Goal: Task Accomplishment & Management: Manage account settings

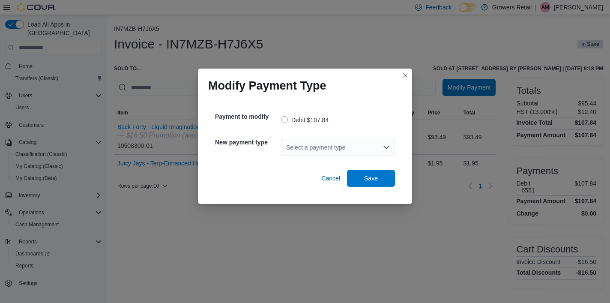
click at [305, 158] on div "Select a payment type" at bounding box center [338, 147] width 114 height 27
click at [306, 148] on div "Select a payment type" at bounding box center [338, 147] width 114 height 17
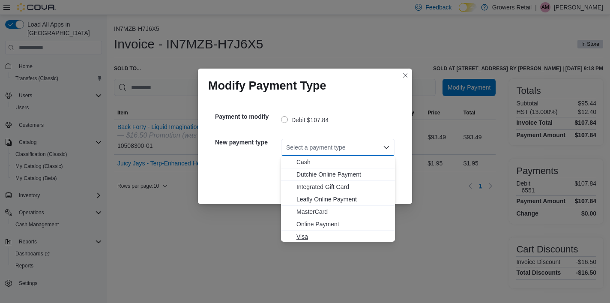
click at [303, 232] on span "Visa" at bounding box center [342, 236] width 93 height 9
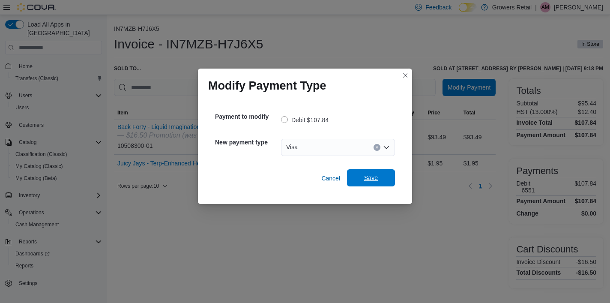
click at [372, 174] on span "Save" at bounding box center [371, 177] width 38 height 17
